Goal: Information Seeking & Learning: Learn about a topic

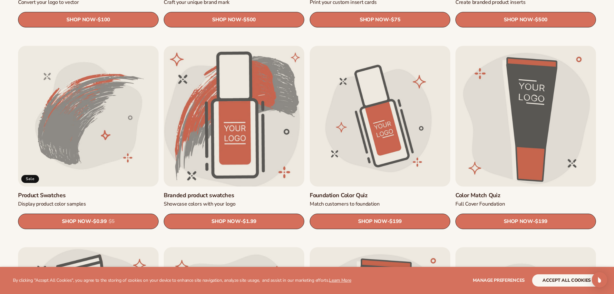
scroll to position [387, 0]
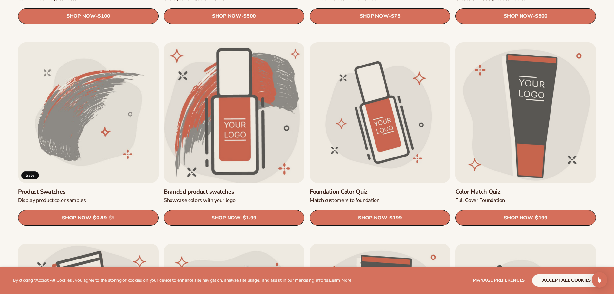
click at [250, 188] on link "Branded product swatches" at bounding box center [234, 191] width 141 height 7
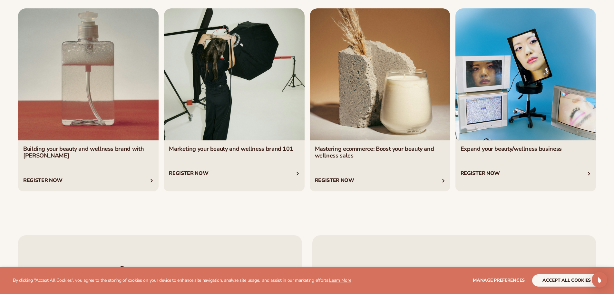
scroll to position [1323, 0]
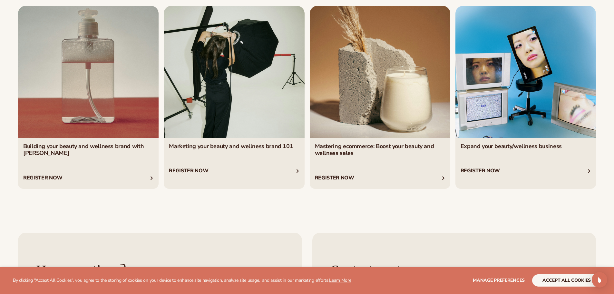
click at [390, 154] on link "3 / 4" at bounding box center [380, 97] width 141 height 183
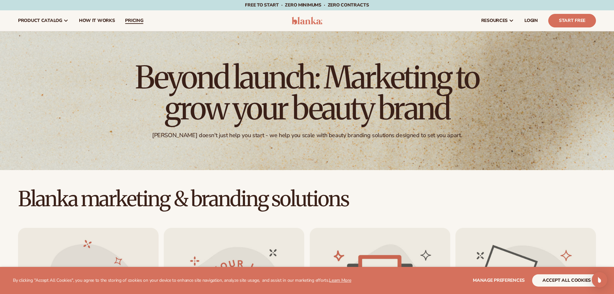
click at [139, 21] on span "pricing" at bounding box center [134, 20] width 18 height 5
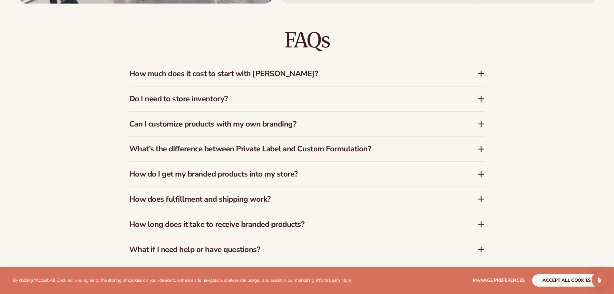
scroll to position [1032, 0]
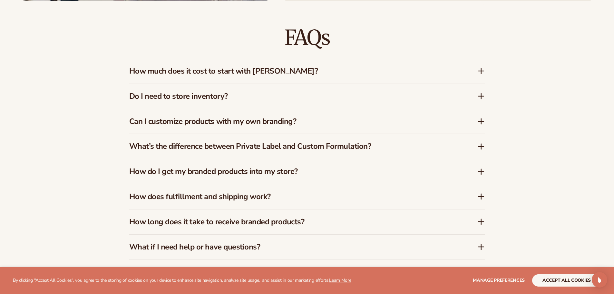
click at [476, 65] on div "How much does it cost to start with [PERSON_NAME]?" at bounding box center [307, 71] width 356 height 25
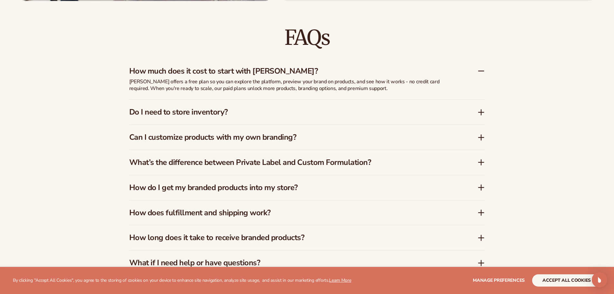
click at [302, 116] on h3 "Do I need to store inventory?" at bounding box center [293, 111] width 329 height 9
